Goal: Information Seeking & Learning: Learn about a topic

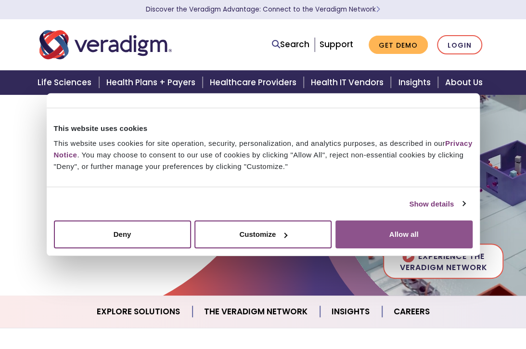
click at [398, 236] on button "Allow all" at bounding box center [403, 234] width 137 height 28
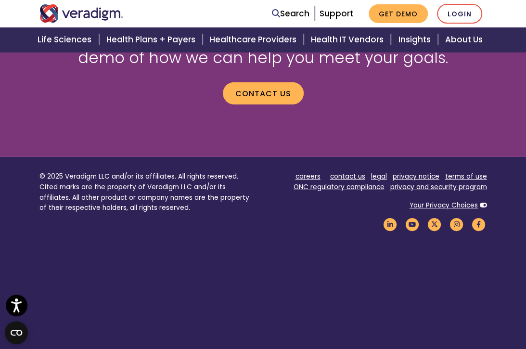
scroll to position [1284, 0]
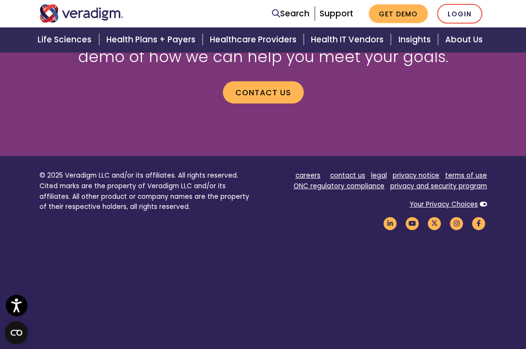
click at [53, 270] on footer "© 2025 Veradigm LLC and/or its affiliates. All rights reserved. Cited marks are…" at bounding box center [263, 257] width 526 height 202
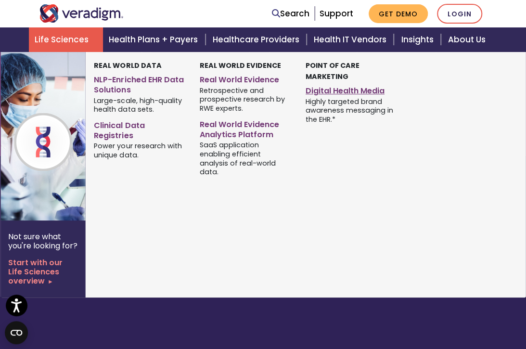
click at [329, 92] on link "Digital Health Media" at bounding box center [351, 89] width 91 height 14
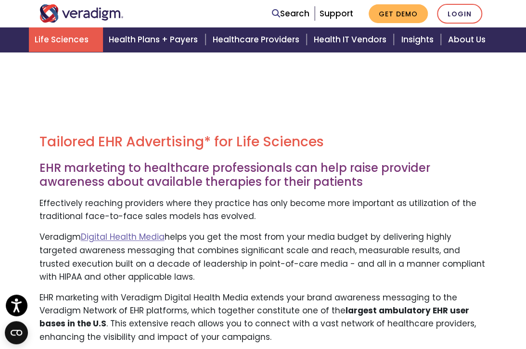
scroll to position [532, 0]
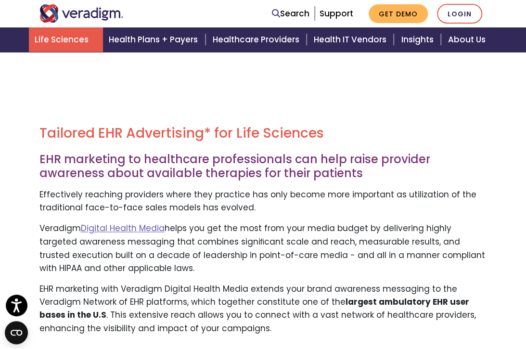
click at [247, 271] on p "Veradigm Digital Health Media helps you get the most from your media budget by …" at bounding box center [263, 248] width 448 height 52
